Goal: Information Seeking & Learning: Learn about a topic

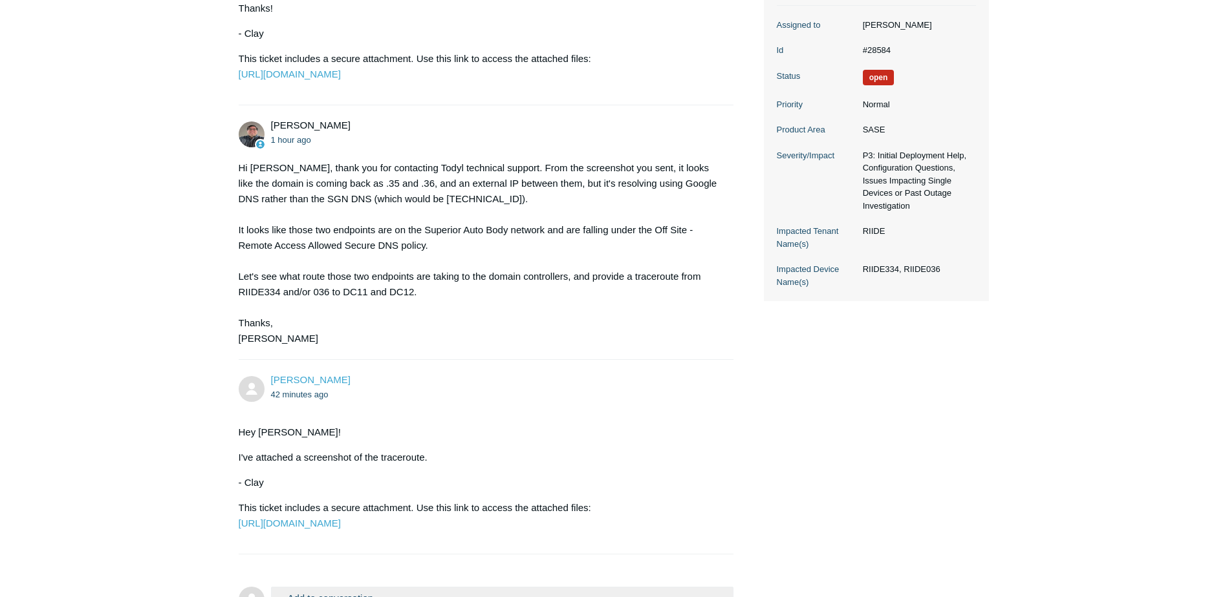
scroll to position [310, 0]
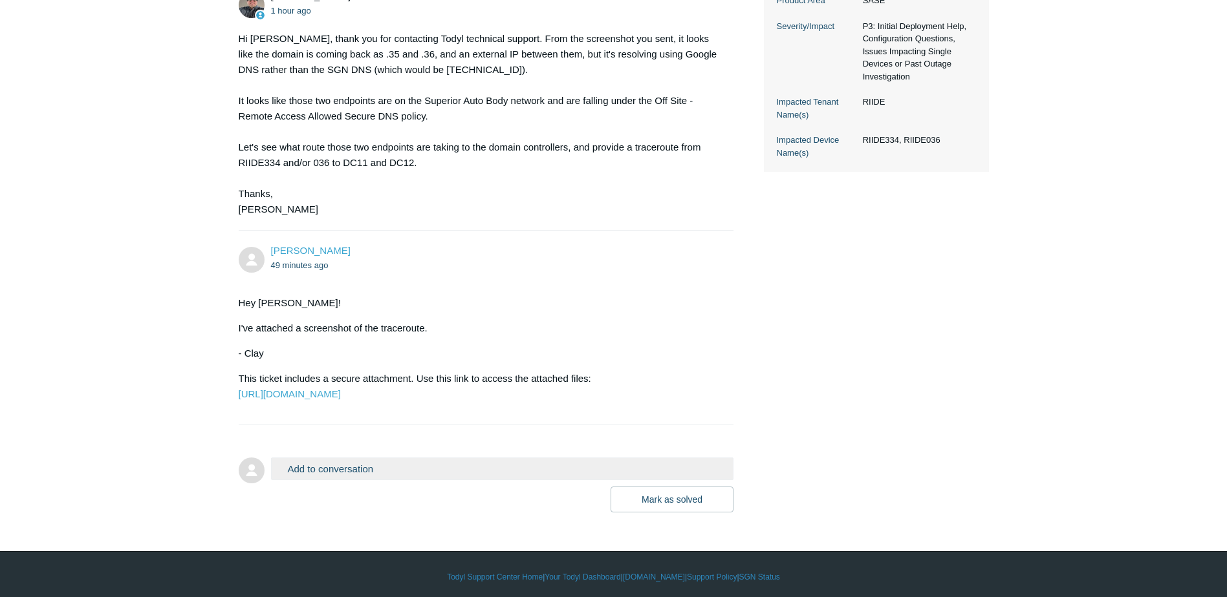
scroll to position [310, 0]
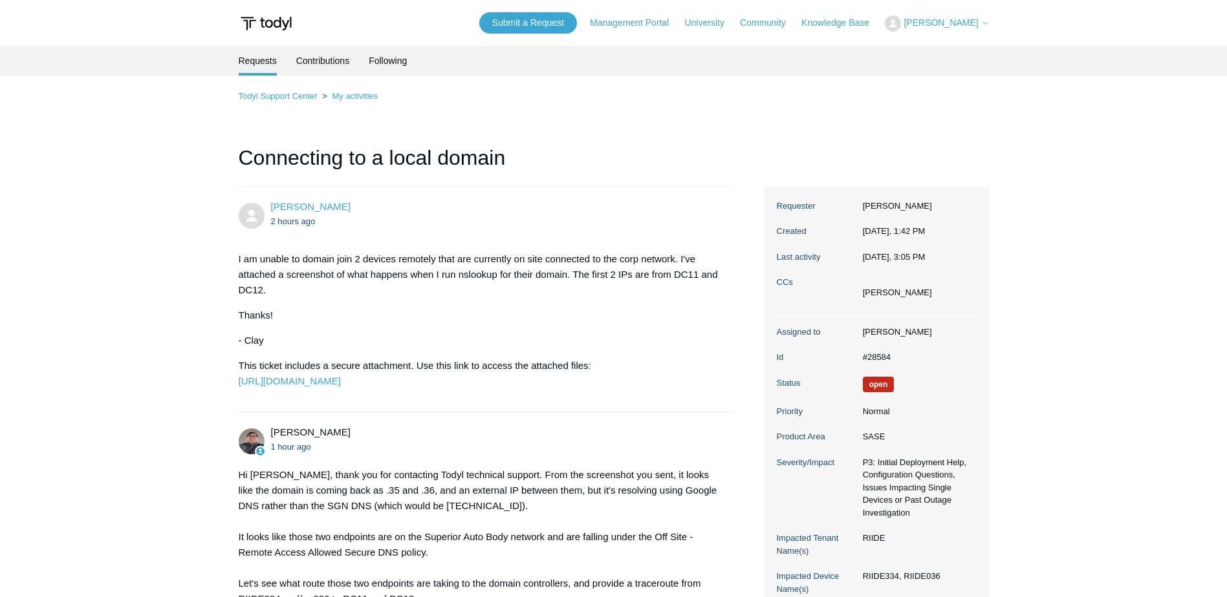
scroll to position [310, 0]
